Goal: Navigation & Orientation: Find specific page/section

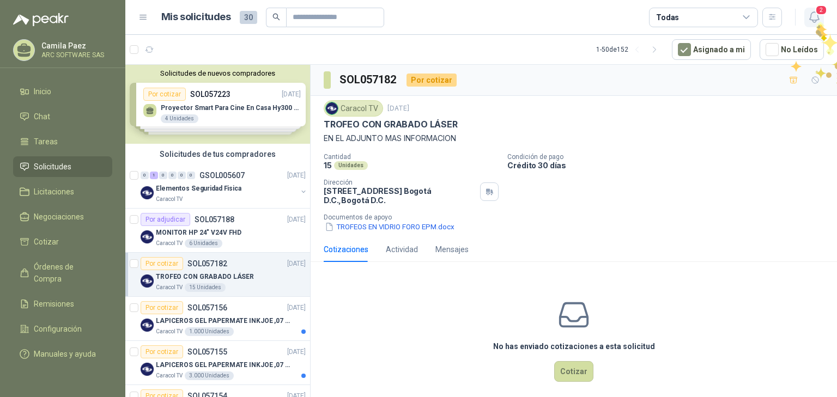
click at [816, 21] on icon "button" at bounding box center [813, 17] width 9 height 10
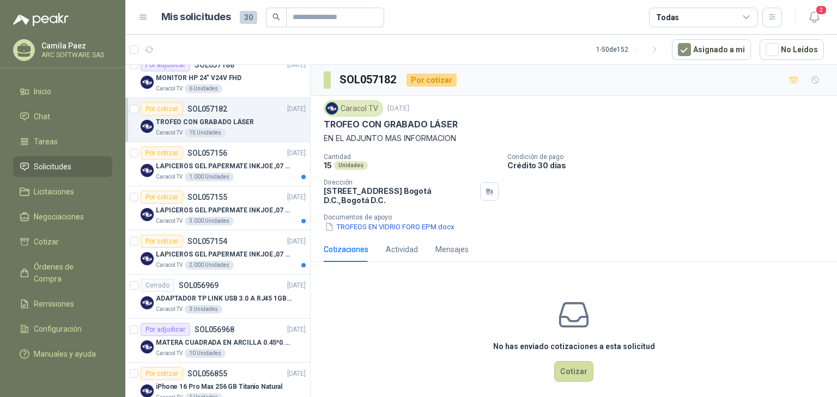
scroll to position [174, 0]
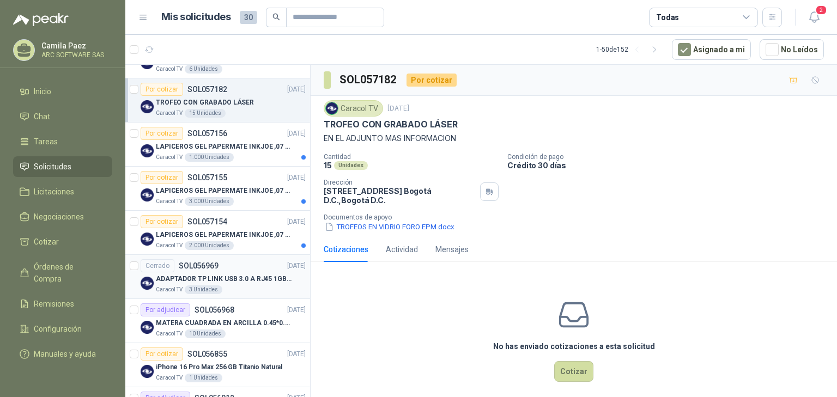
click at [240, 274] on p "ADAPTADOR TP LINK USB 3.0 A RJ45 1GB WINDOWS" at bounding box center [224, 279] width 136 height 10
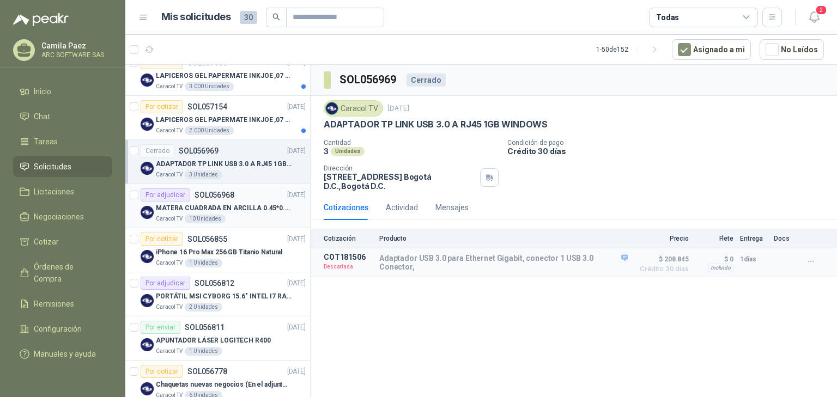
scroll to position [305, 0]
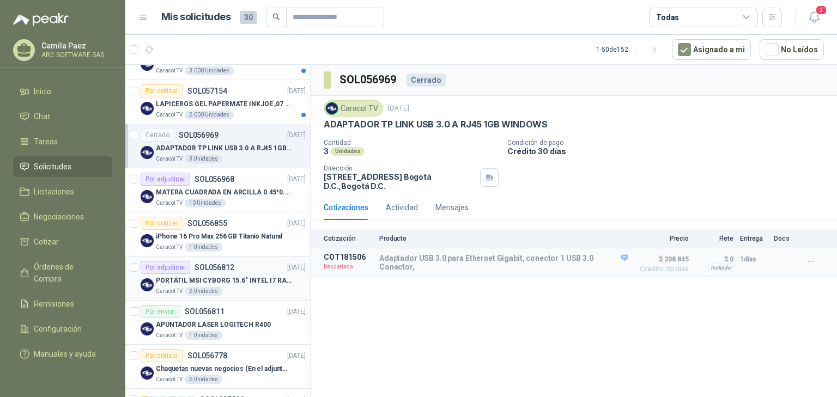
click at [219, 281] on p "PORTÁTIL MSI CYBORG 15.6" INTEL I7 RAM 32GB - 1 TB / Nvidia GeForce RTX 4050" at bounding box center [224, 281] width 136 height 10
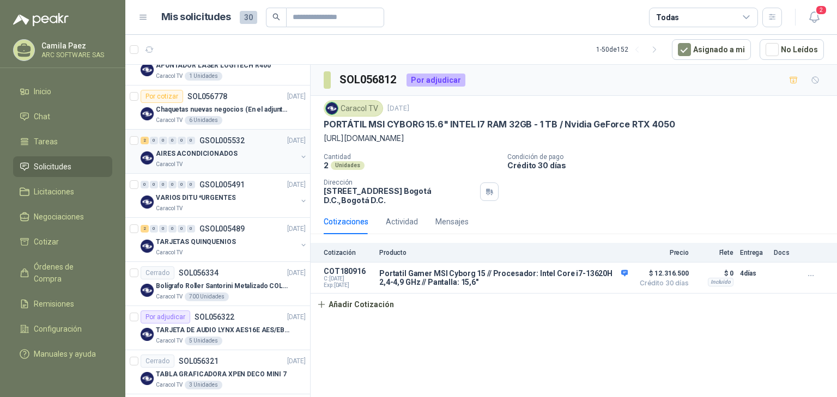
scroll to position [567, 0]
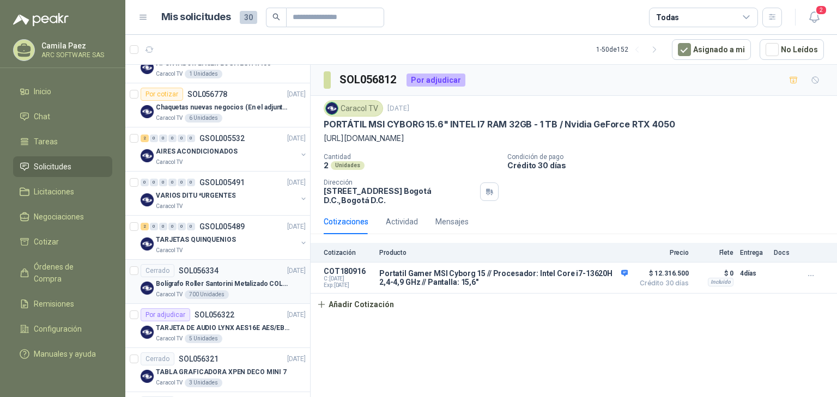
click at [251, 284] on p "Bolígrafo Roller Santorini Metalizado COLOR MORADO 1logo" at bounding box center [224, 284] width 136 height 10
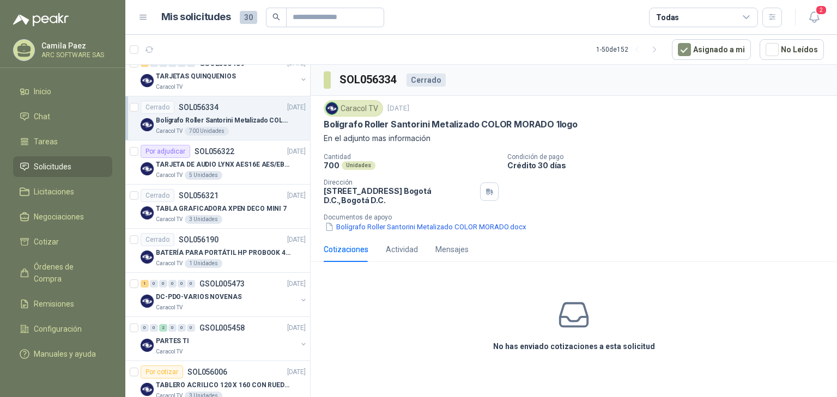
scroll to position [741, 0]
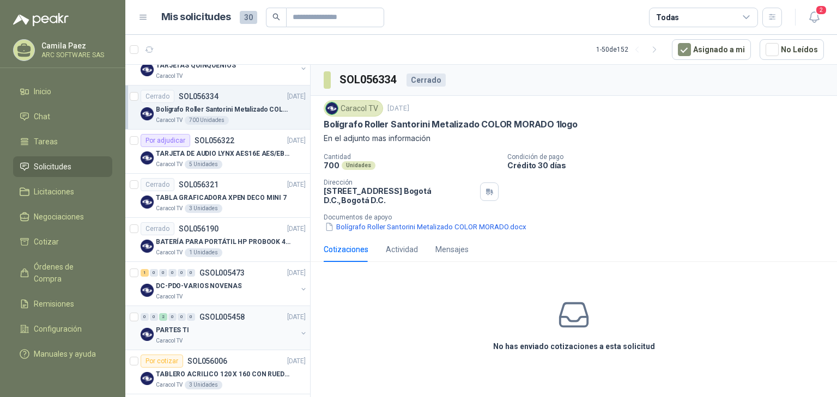
click at [222, 324] on div "PARTES TI" at bounding box center [226, 330] width 141 height 13
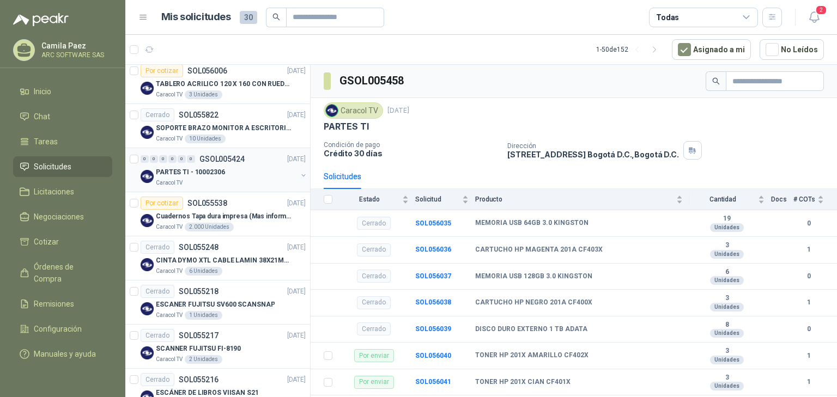
scroll to position [1046, 0]
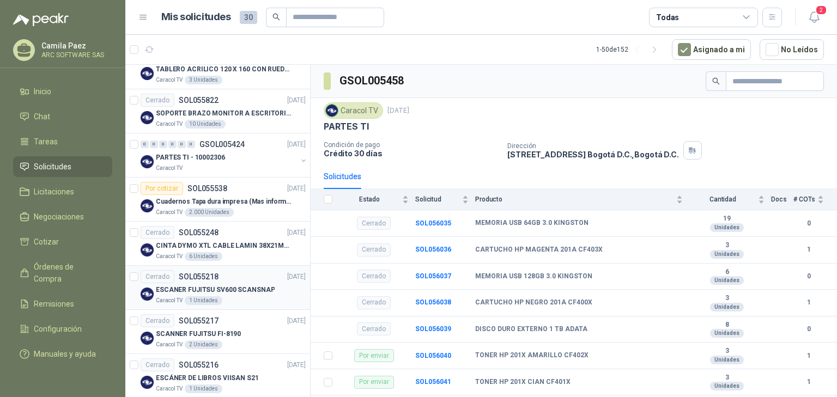
click at [209, 285] on p "ESCANER FUJITSU SV600 SCANSNAP" at bounding box center [215, 290] width 119 height 10
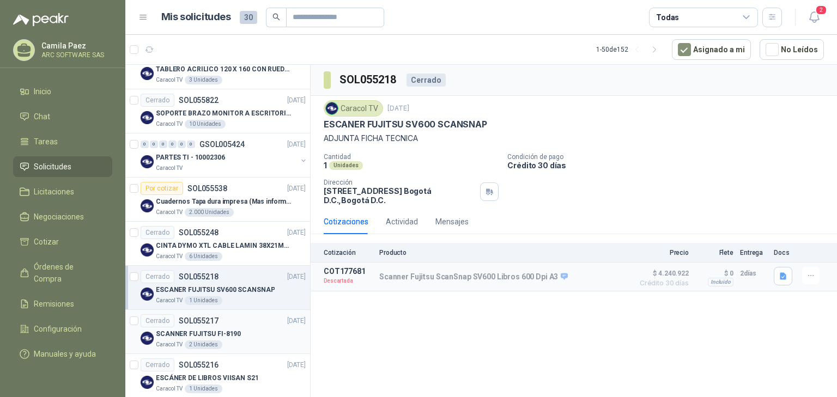
click at [194, 329] on p "SCANNER FUJITSU FI-8190" at bounding box center [198, 334] width 85 height 10
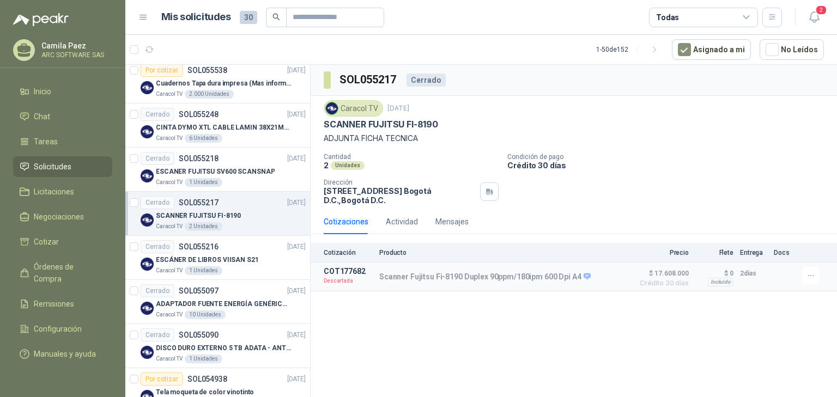
scroll to position [1177, 0]
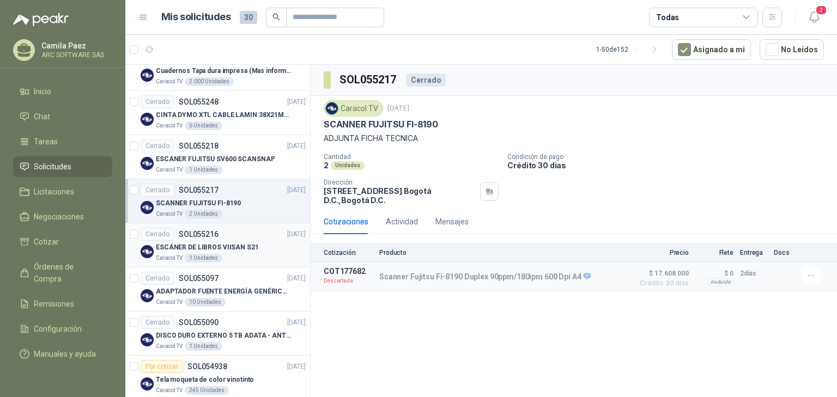
click at [230, 246] on p "ESCÁNER DE LIBROS VIISAN S21" at bounding box center [207, 248] width 103 height 10
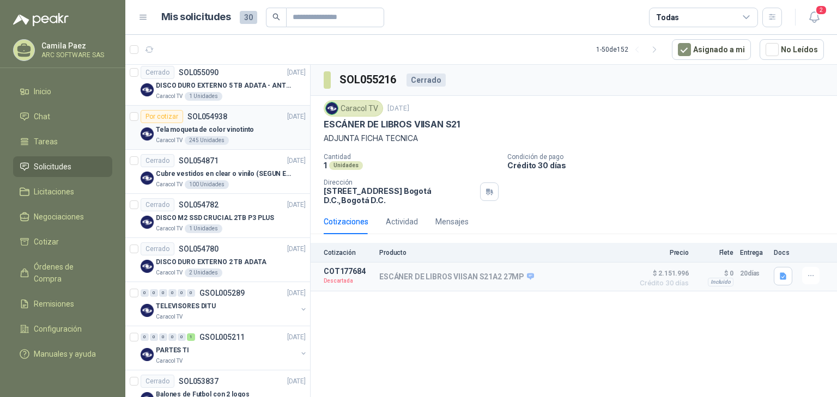
scroll to position [1439, 0]
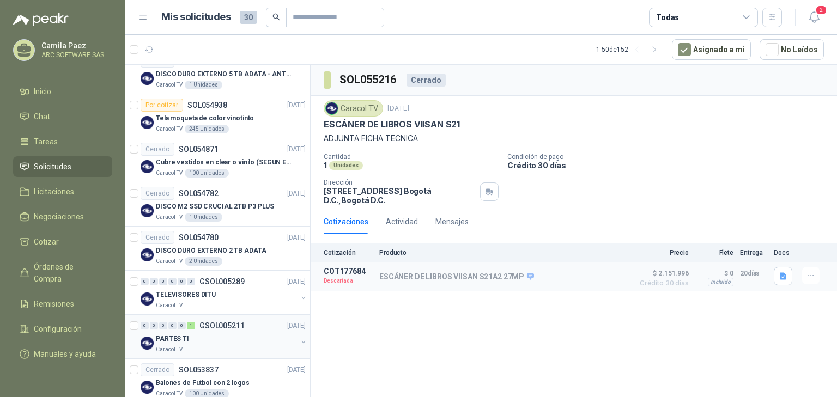
click at [196, 319] on div "0 0 0 0 0 1 GSOL005211 [DATE]" at bounding box center [224, 325] width 167 height 13
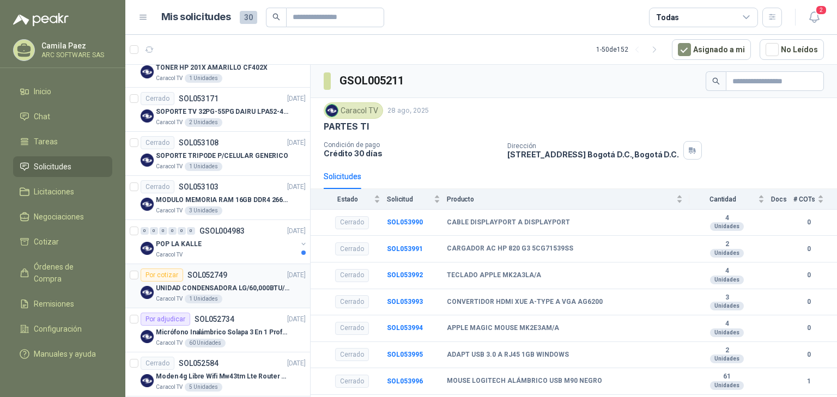
scroll to position [1981, 0]
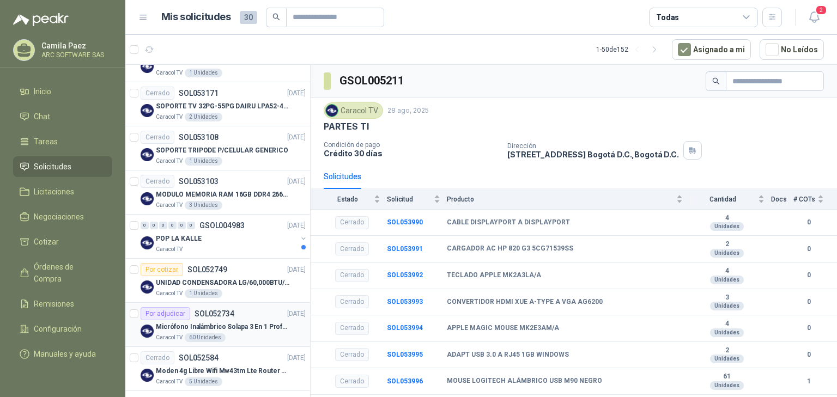
click at [225, 303] on article "Por adjudicar SOL052734 [DATE] Micrófono Inalámbrico Solapa 3 En 1 Profesional …" at bounding box center [217, 325] width 185 height 44
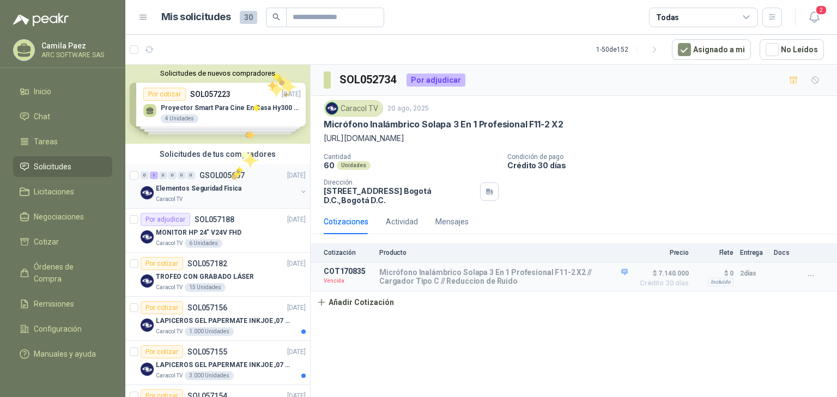
click at [232, 172] on p "GSOL005607" at bounding box center [221, 176] width 45 height 8
